Goal: Task Accomplishment & Management: Complete application form

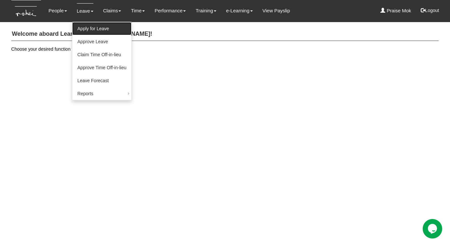
click at [82, 31] on link "Apply for Leave" at bounding box center [102, 28] width 60 height 13
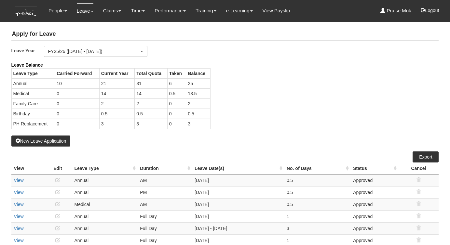
select select "50"
click at [49, 139] on button "New Leave Application" at bounding box center [40, 141] width 59 height 11
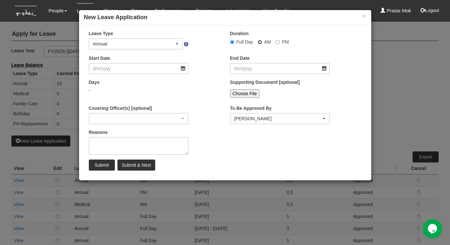
click at [234, 42] on input "AM" at bounding box center [232, 42] width 4 height 4
radio input "true"
click at [178, 45] on div "Annual" at bounding box center [135, 44] width 93 height 10
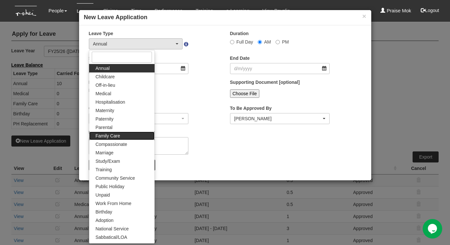
click at [118, 136] on span "Family Care" at bounding box center [108, 136] width 24 height 7
select select "9"
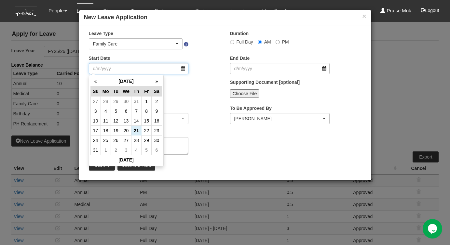
click at [182, 68] on input "Start Date" at bounding box center [139, 68] width 100 height 11
click at [136, 132] on td "21" at bounding box center [137, 131] width 10 height 10
type input "[DATE]"
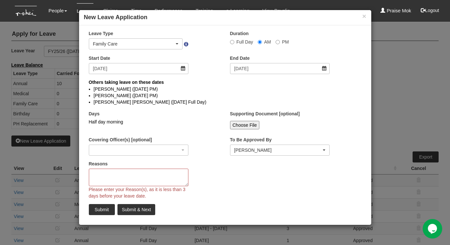
select select
click at [98, 176] on textarea "Reasons" at bounding box center [139, 178] width 100 height 18
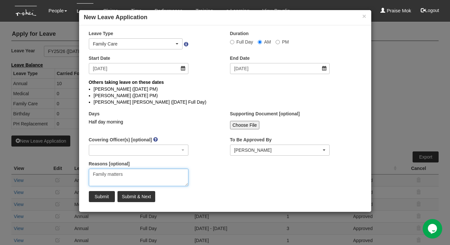
type textarea "Family matters"
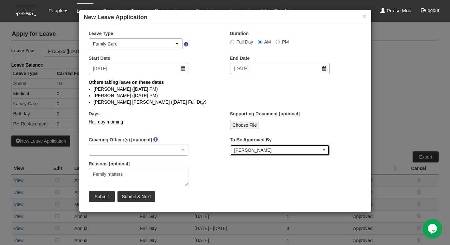
click at [246, 150] on div "[PERSON_NAME]" at bounding box center [278, 150] width 88 height 7
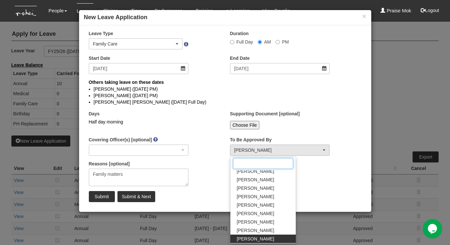
scroll to position [53, 0]
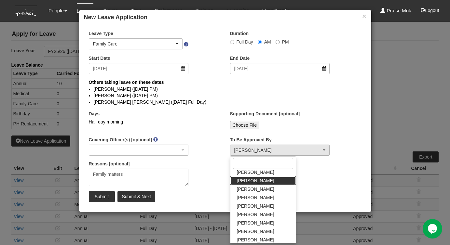
click at [245, 182] on span "[PERSON_NAME]" at bounding box center [255, 181] width 37 height 7
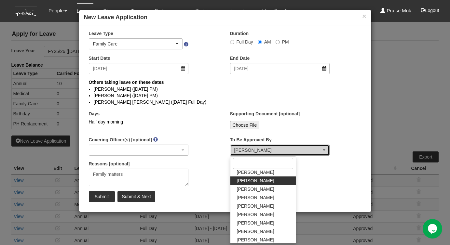
select select "4501bef8-d380-4b60-ac98-9fc585202088"
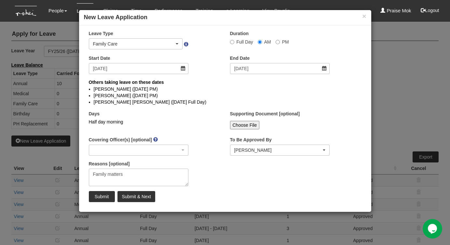
click at [203, 116] on div "Days Half day morning" at bounding box center [154, 123] width 141 height 24
click at [105, 195] on input "Submit" at bounding box center [102, 196] width 26 height 11
select select "1"
radio input "true"
select select
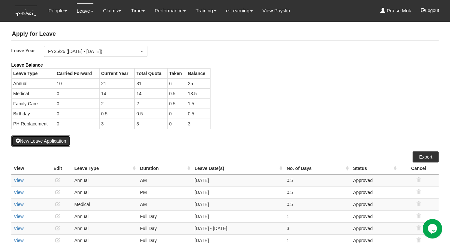
select select "50"
click at [434, 12] on button "Logout" at bounding box center [430, 11] width 28 height 16
